Goal: Check status: Check status

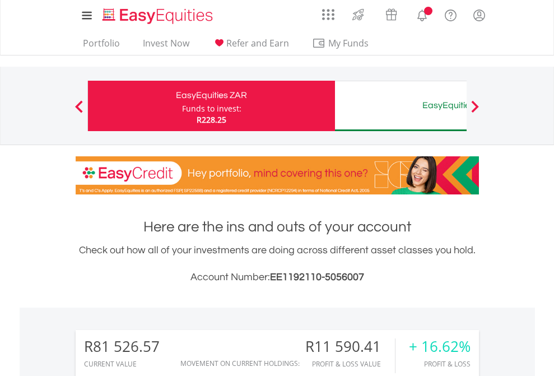
scroll to position [108, 176]
click at [182, 106] on div "Funds to invest:" at bounding box center [211, 108] width 59 height 11
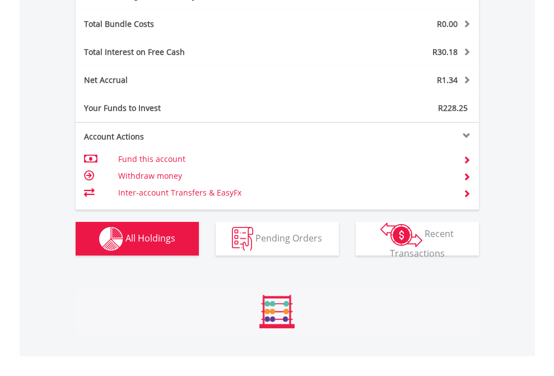
scroll to position [108, 176]
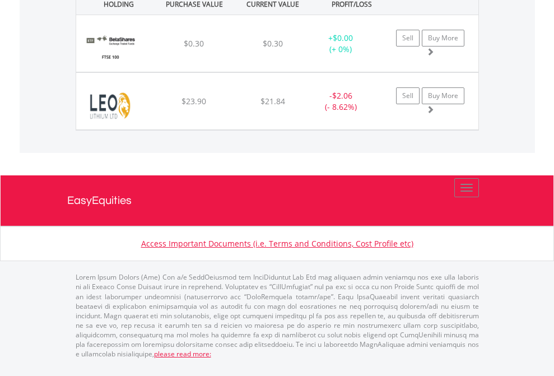
scroll to position [81, 0]
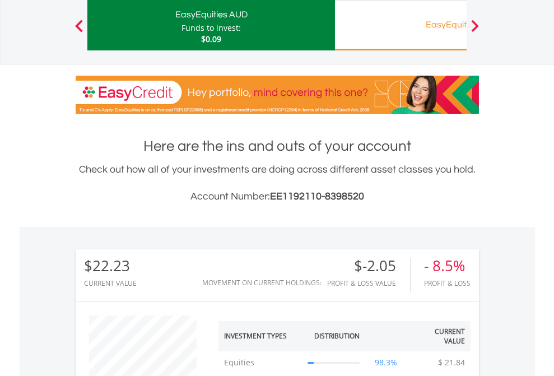
click at [400, 25] on div "EasyEquities RA" at bounding box center [459, 25] width 234 height 16
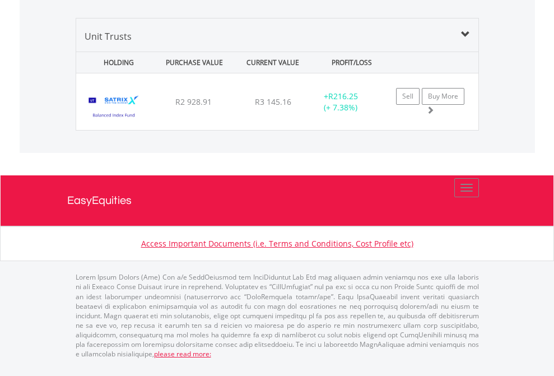
scroll to position [108, 176]
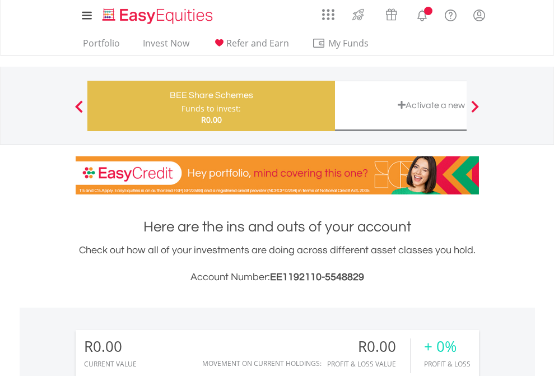
scroll to position [108, 176]
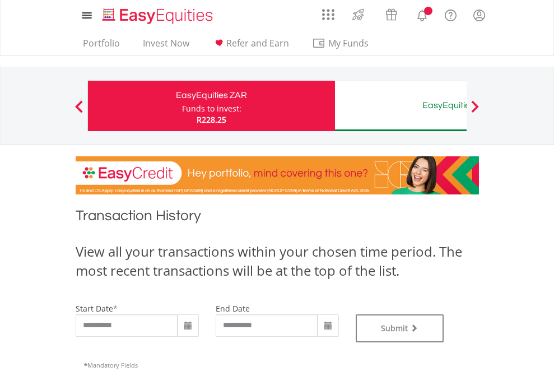
type input "**********"
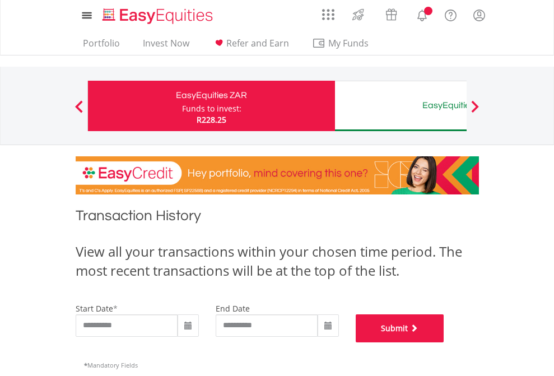
click at [444, 342] on button "Submit" at bounding box center [400, 328] width 88 height 28
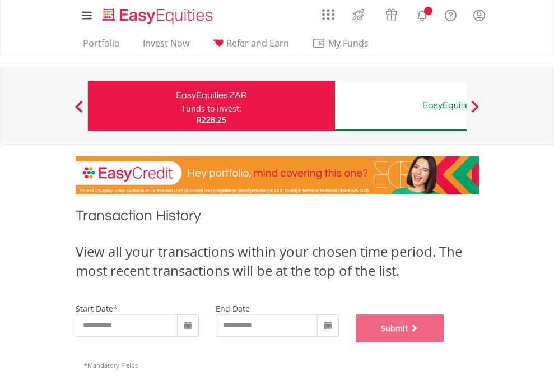
scroll to position [454, 0]
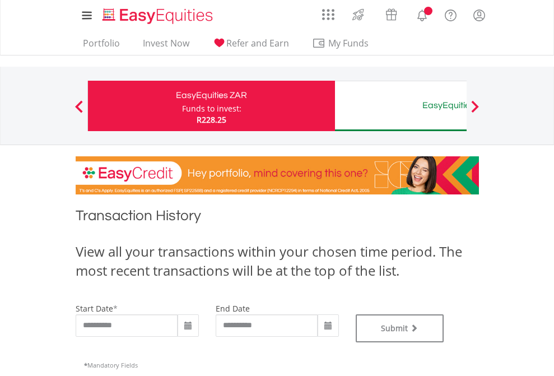
click at [400, 106] on div "EasyEquities AUD" at bounding box center [459, 105] width 234 height 16
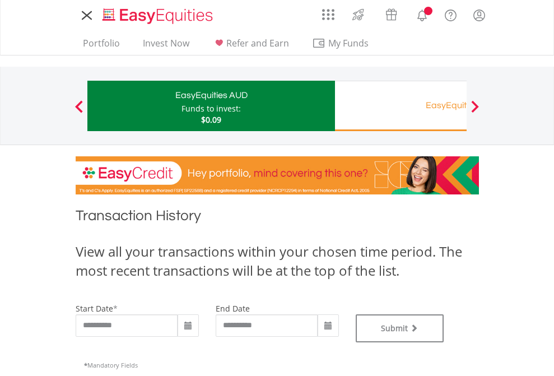
type input "**********"
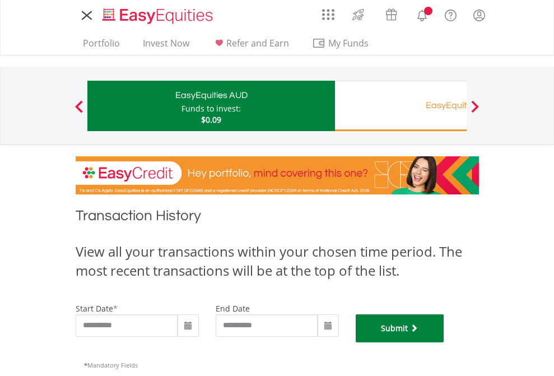
click at [444, 342] on button "Submit" at bounding box center [400, 328] width 88 height 28
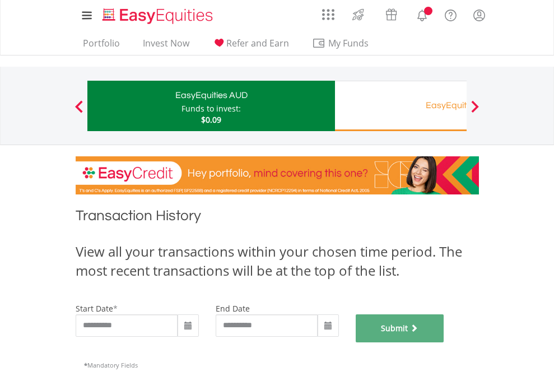
scroll to position [454, 0]
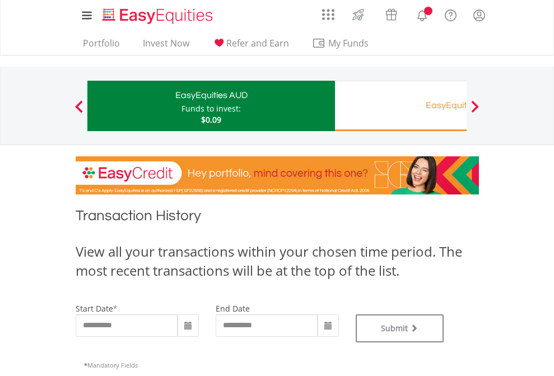
click at [400, 106] on div "EasyEquities RA" at bounding box center [459, 105] width 234 height 16
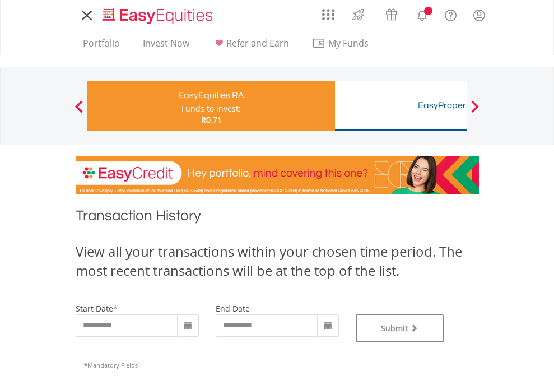
type input "**********"
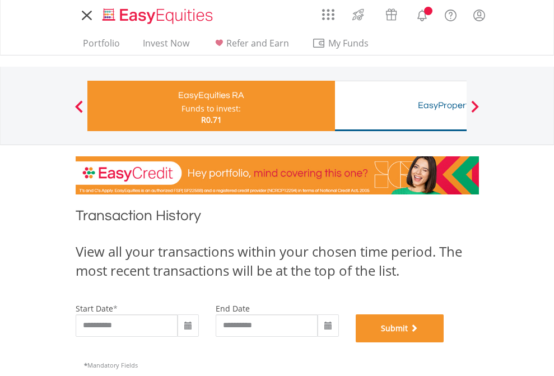
click at [444, 342] on button "Submit" at bounding box center [400, 328] width 88 height 28
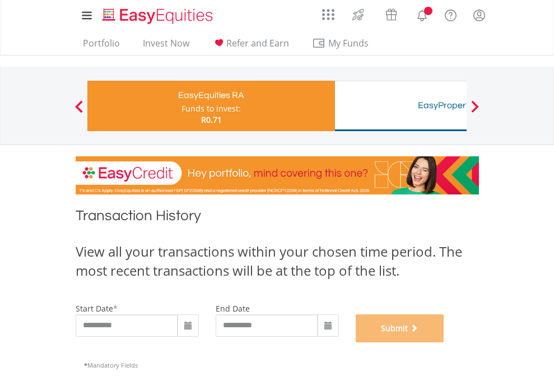
scroll to position [454, 0]
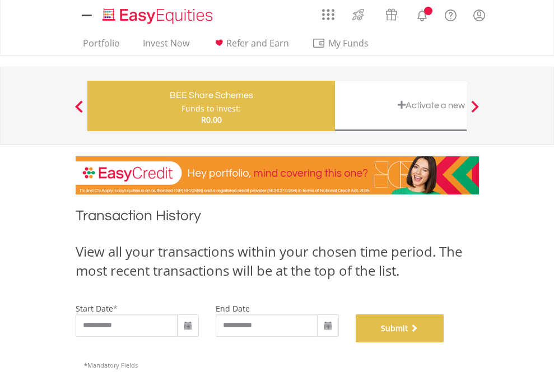
click at [444, 342] on button "Submit" at bounding box center [400, 328] width 88 height 28
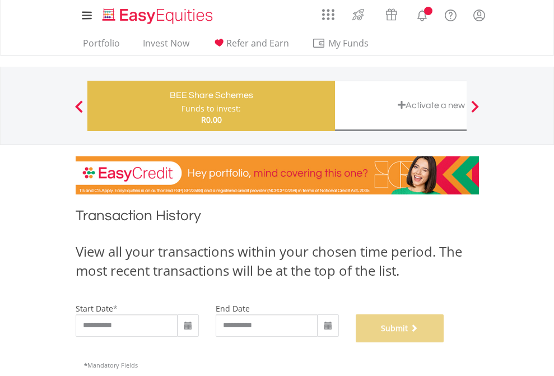
scroll to position [454, 0]
